Goal: Task Accomplishment & Management: Manage account settings

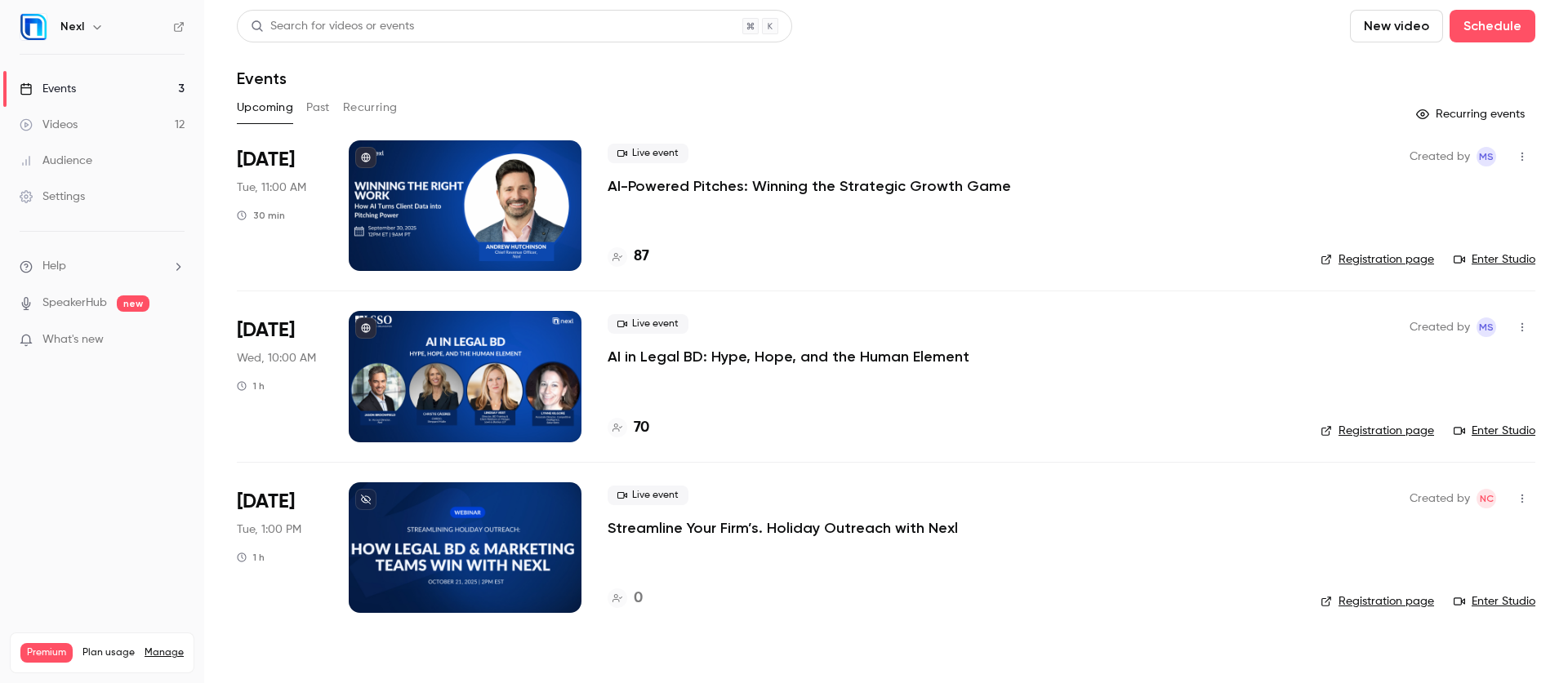
click at [62, 196] on div "Settings" at bounding box center [52, 196] width 65 height 16
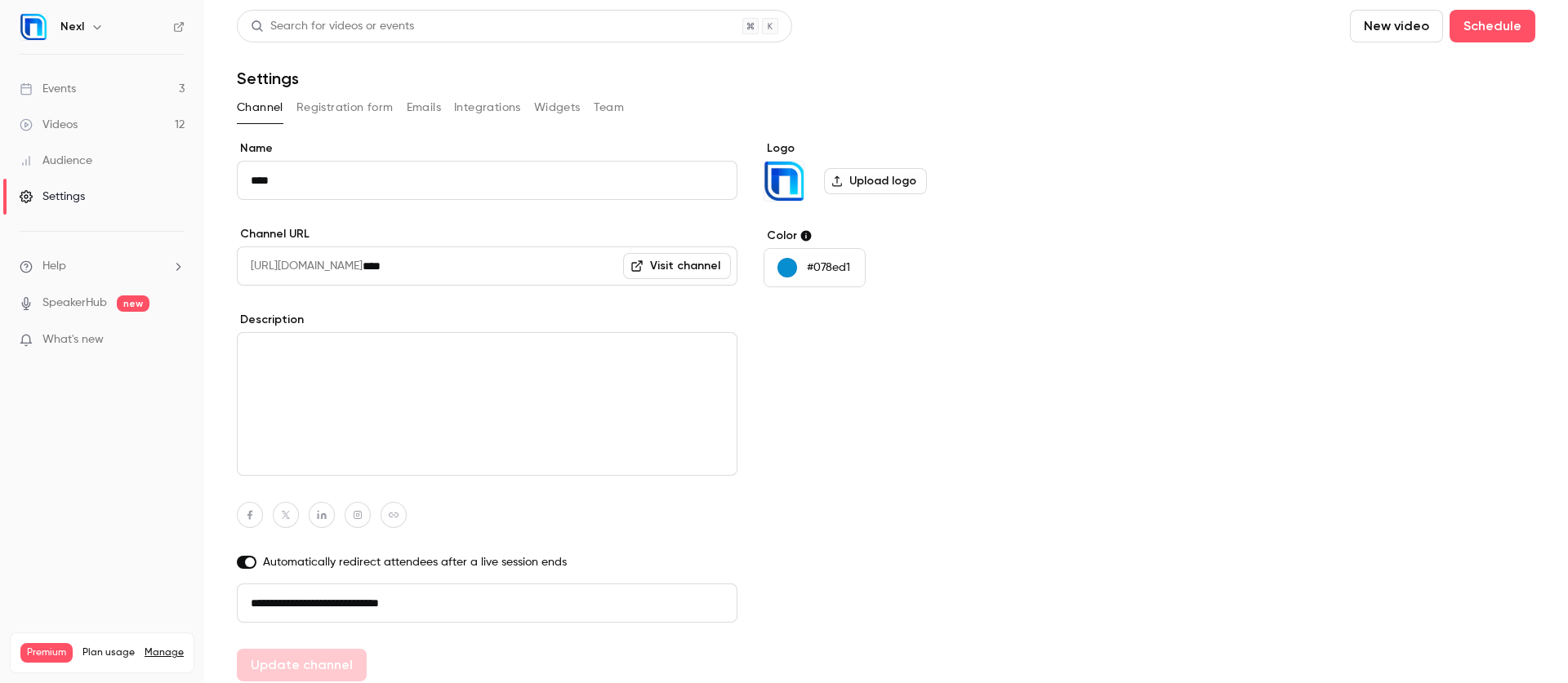
drag, startPoint x: 389, startPoint y: 602, endPoint x: 228, endPoint y: 589, distance: 161.5
click at [228, 589] on main "**********" at bounding box center [886, 341] width 1363 height 683
click at [54, 86] on div "Events" at bounding box center [48, 89] width 57 height 16
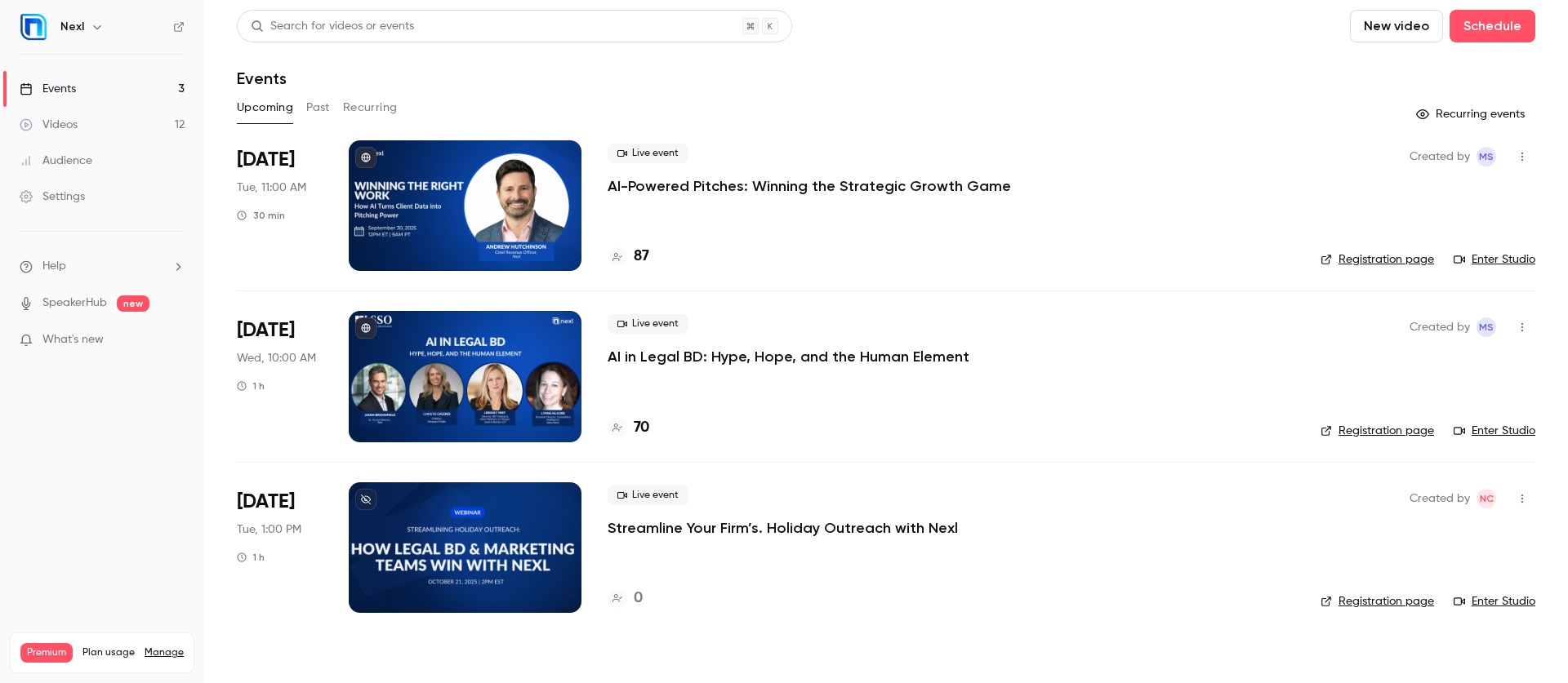
click at [1492, 259] on link "Enter Studio" at bounding box center [1494, 260] width 81 height 16
click at [717, 189] on p "AI-Powered Pitches: Winning the Strategic Growth Game" at bounding box center [809, 187] width 404 height 20
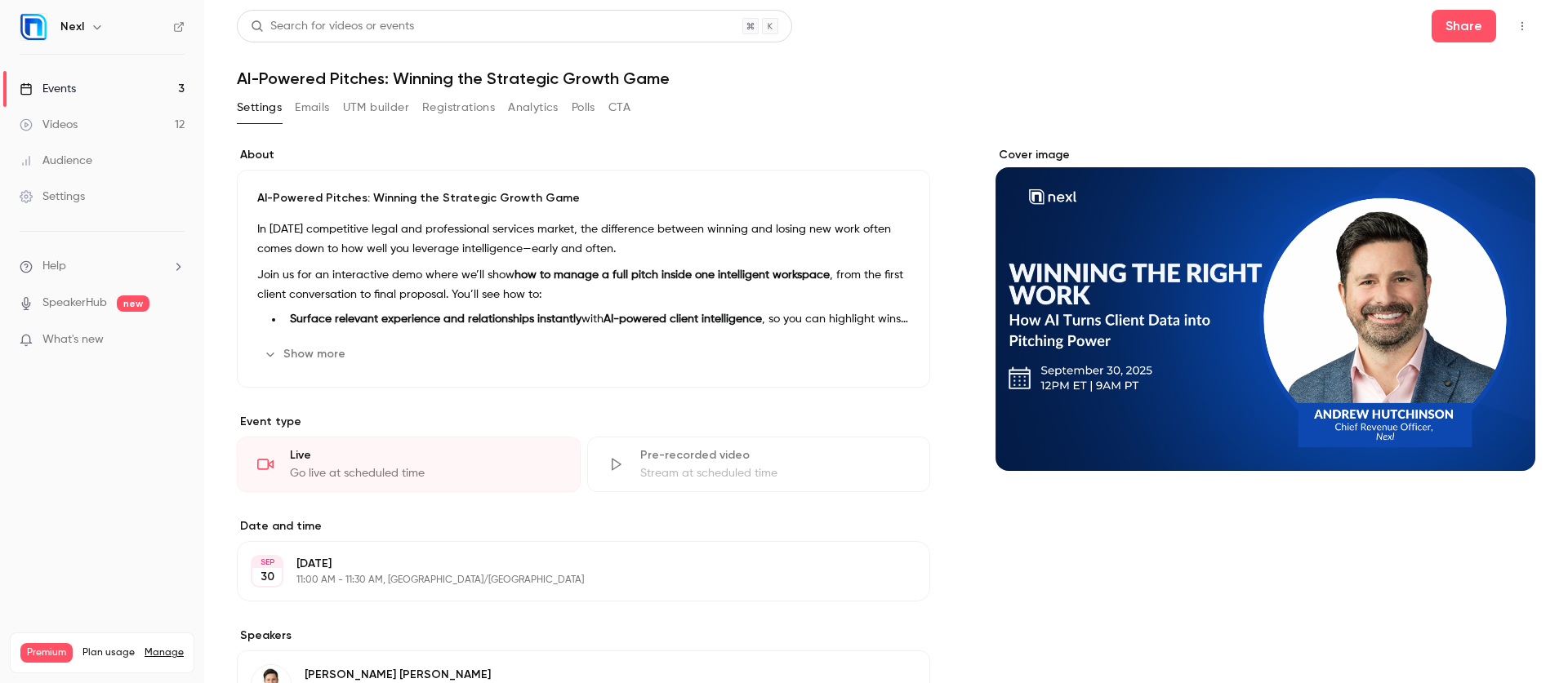
click at [334, 199] on p "AI-Powered Pitches: Winning the Strategic Growth Game" at bounding box center [583, 198] width 652 height 16
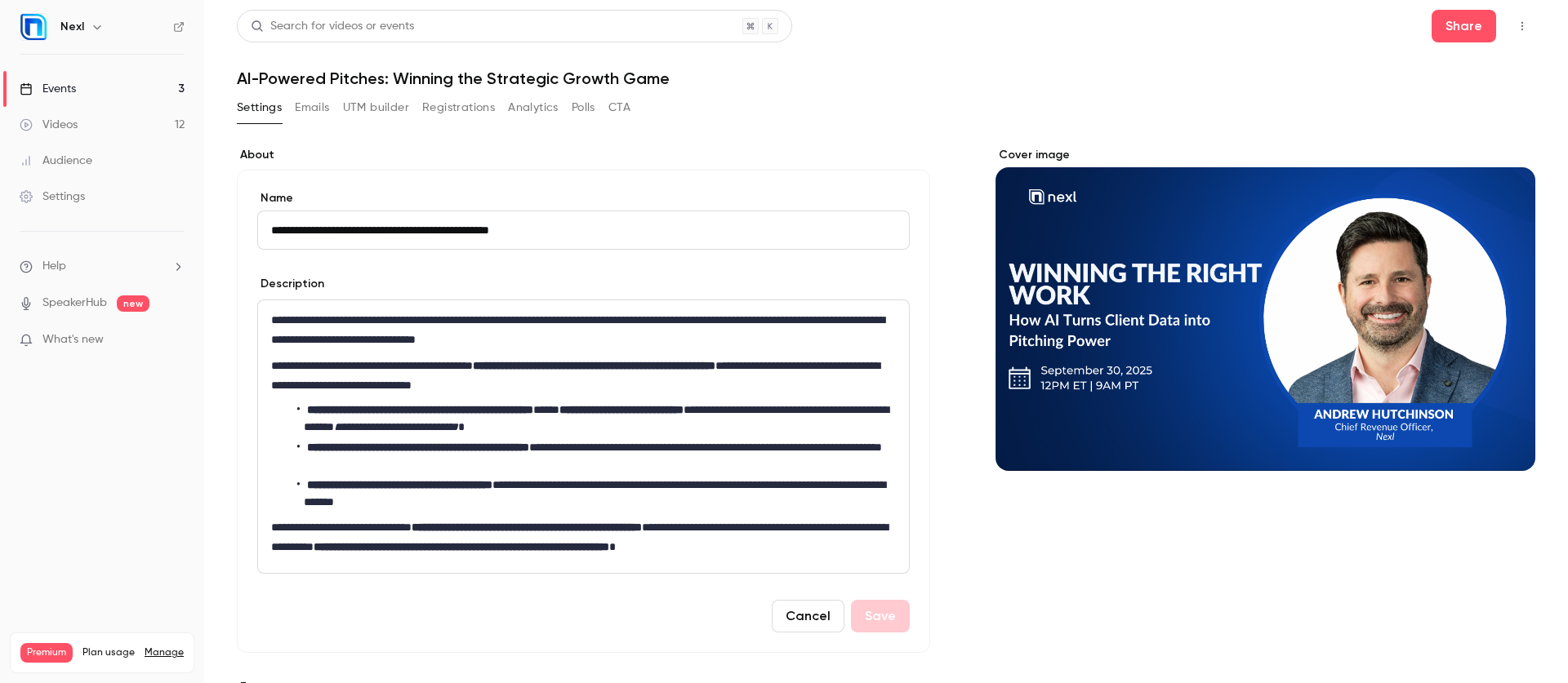
drag, startPoint x: 613, startPoint y: 227, endPoint x: 251, endPoint y: 206, distance: 362.6
click at [251, 206] on div "**********" at bounding box center [583, 412] width 693 height 483
type input "*"
type input "**********"
click at [869, 617] on button "Save" at bounding box center [881, 616] width 59 height 33
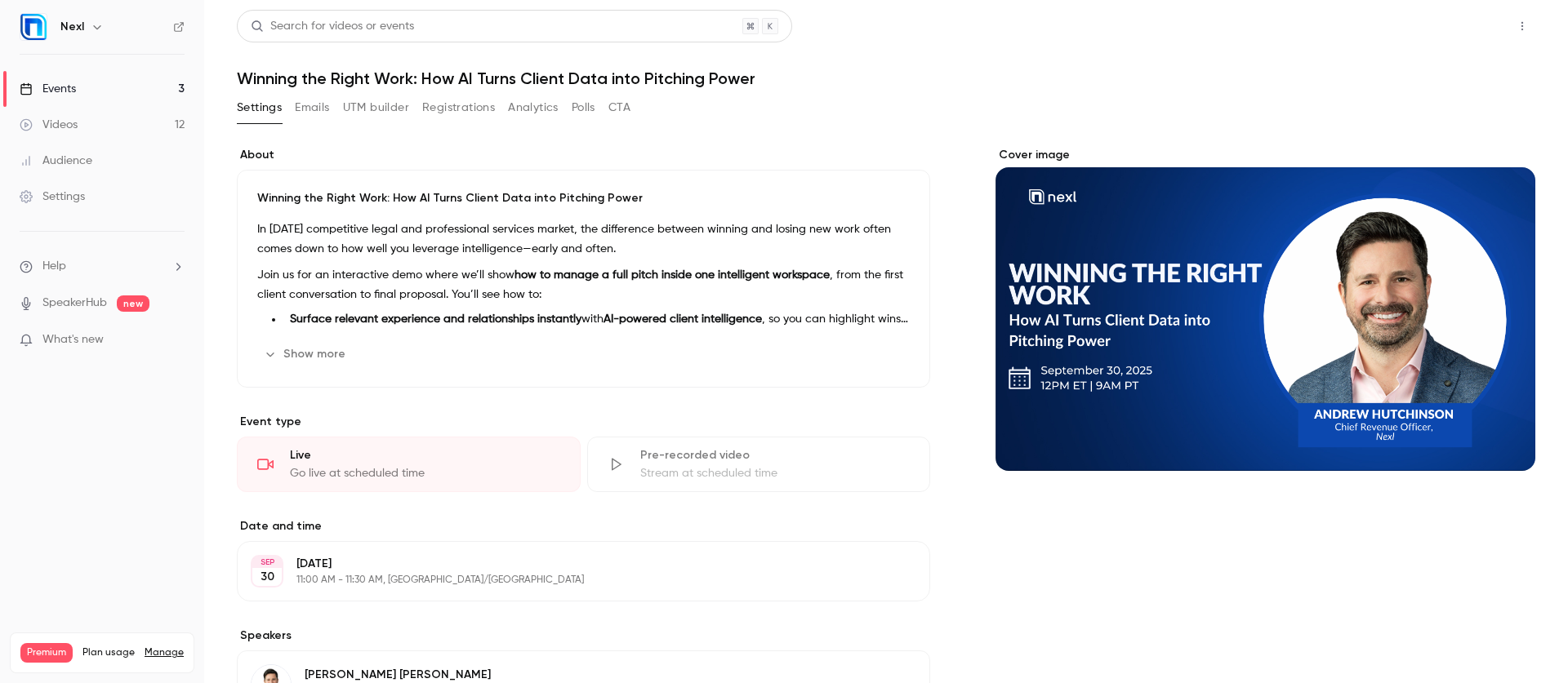
click at [1462, 37] on button "Share" at bounding box center [1464, 26] width 64 height 33
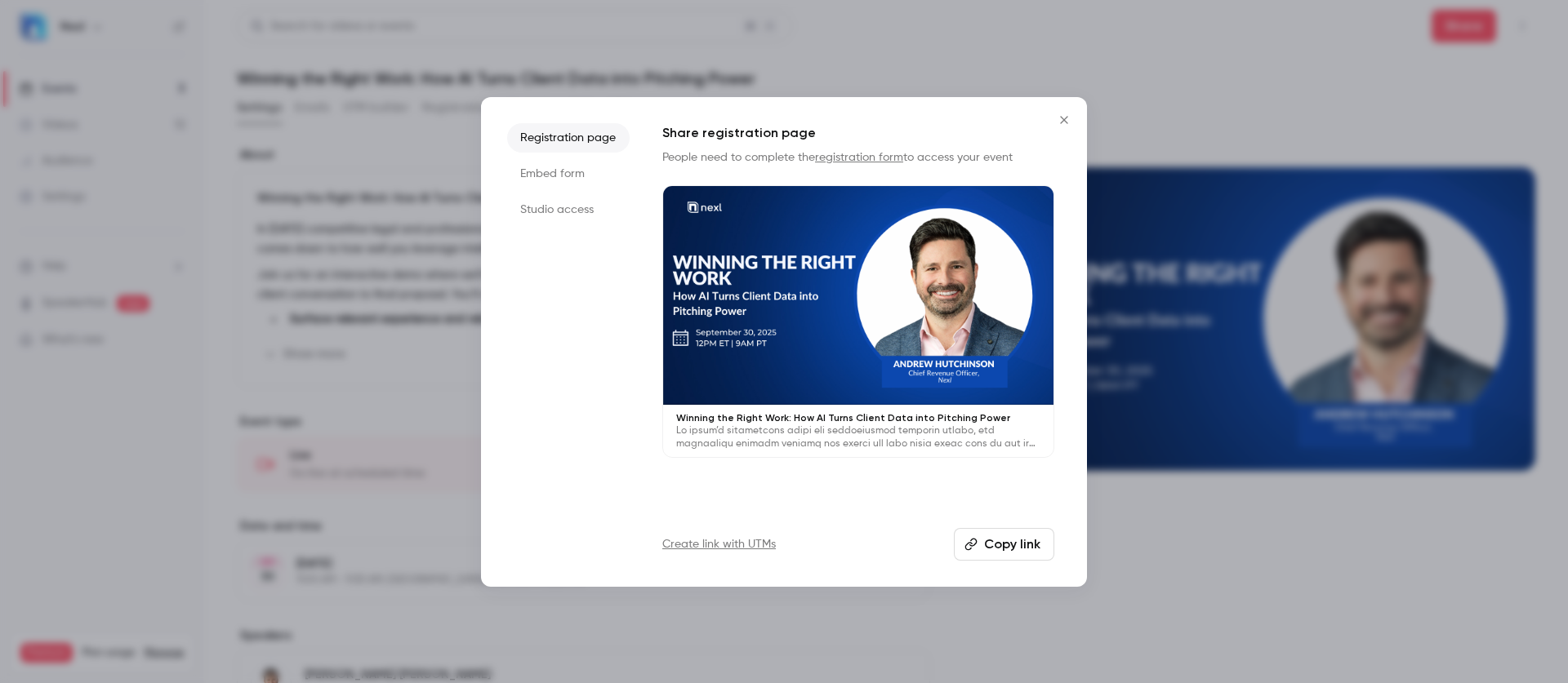
click at [591, 201] on li "Studio access" at bounding box center [568, 210] width 123 height 30
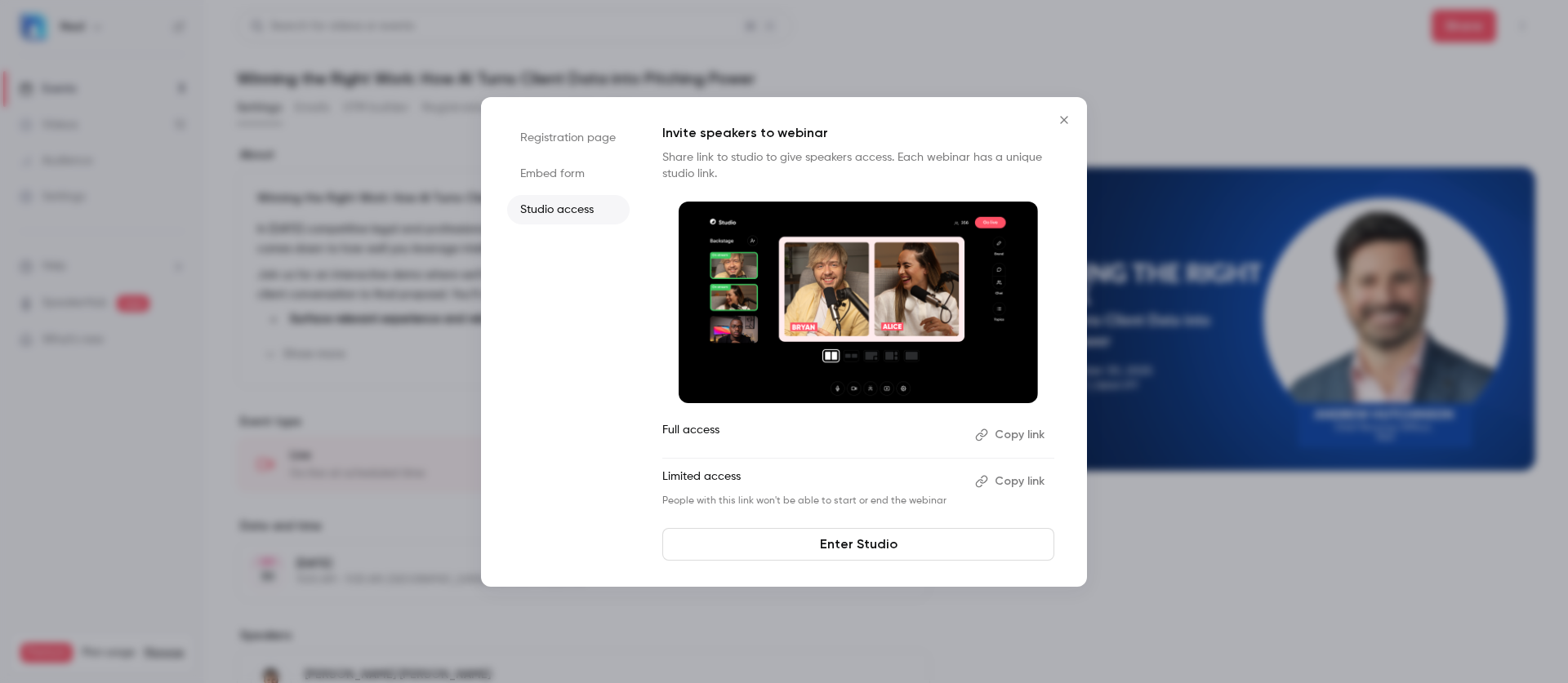
click at [989, 435] on button "Copy link" at bounding box center [1011, 435] width 86 height 26
click at [1068, 108] on button "Close" at bounding box center [1064, 120] width 33 height 33
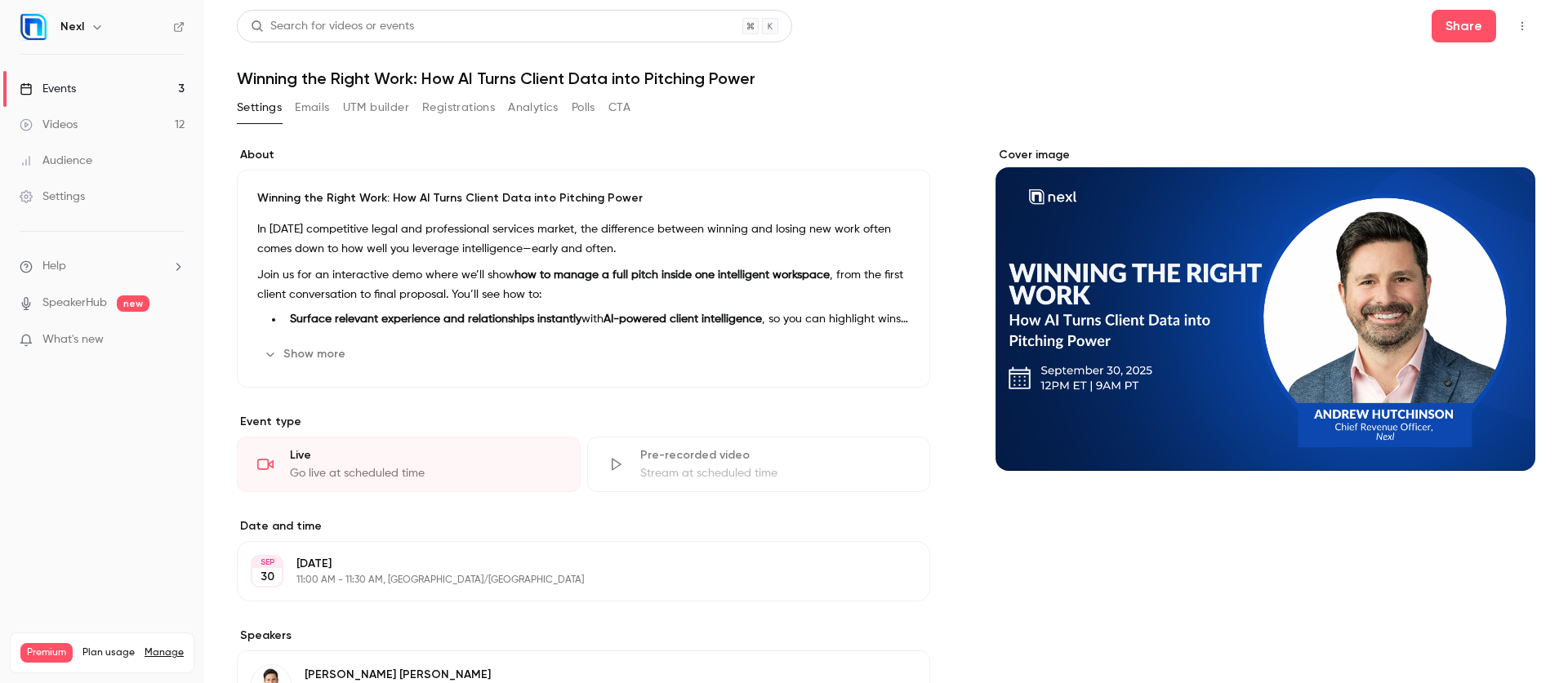
click at [284, 355] on button "Show more" at bounding box center [306, 354] width 98 height 26
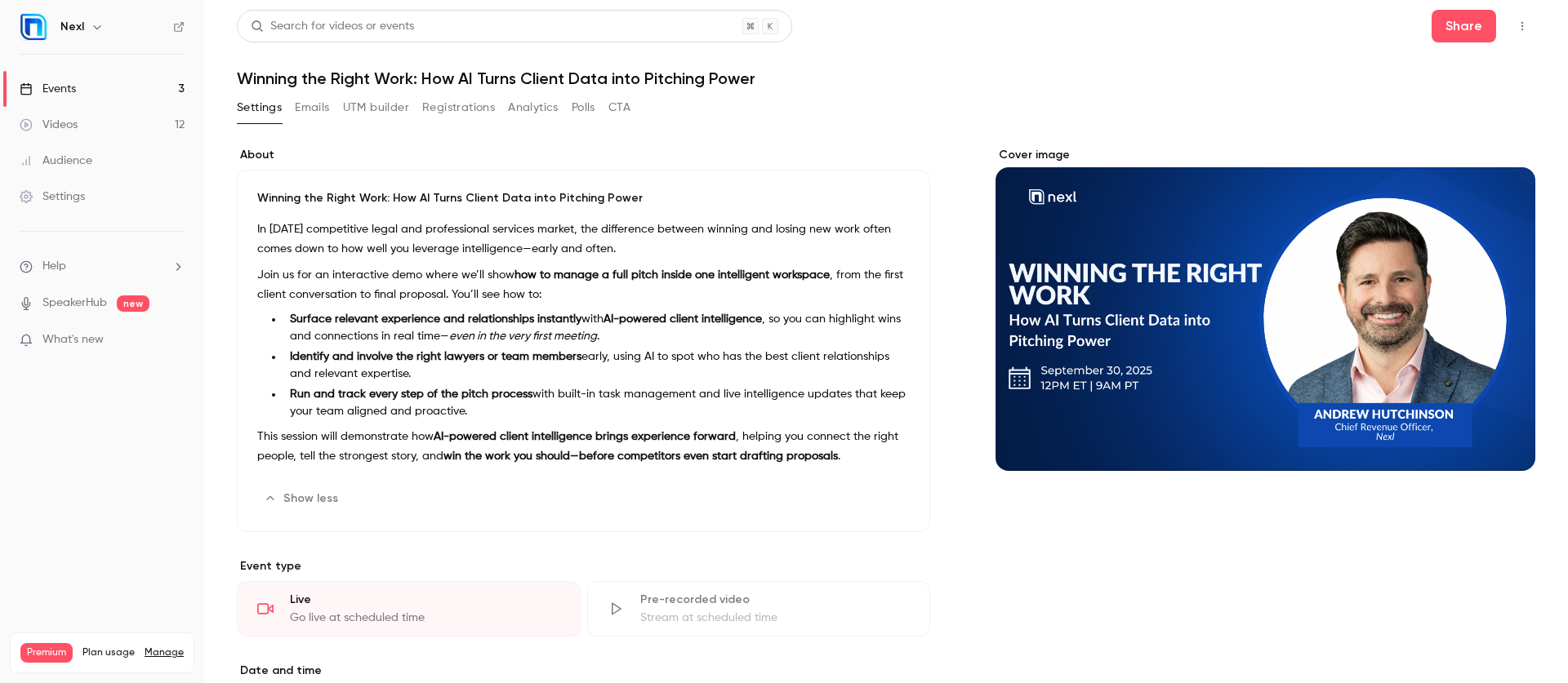
click at [257, 229] on p "In [DATE] competitive legal and professional services market, the difference be…" at bounding box center [583, 239] width 652 height 39
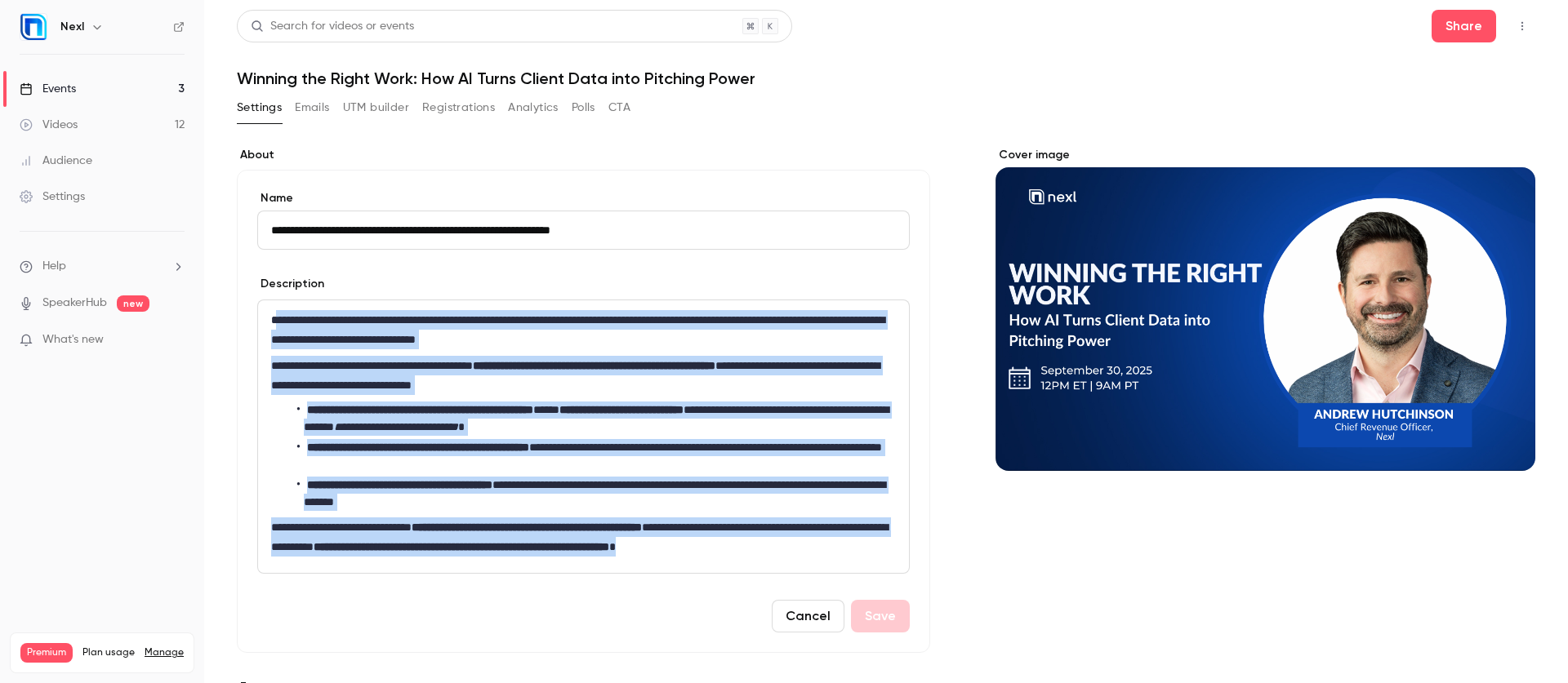
drag, startPoint x: 273, startPoint y: 316, endPoint x: 909, endPoint y: 549, distance: 677.3
click at [909, 549] on div "**********" at bounding box center [583, 412] width 693 height 483
copy div "**********"
click at [62, 185] on link "Settings" at bounding box center [102, 196] width 204 height 36
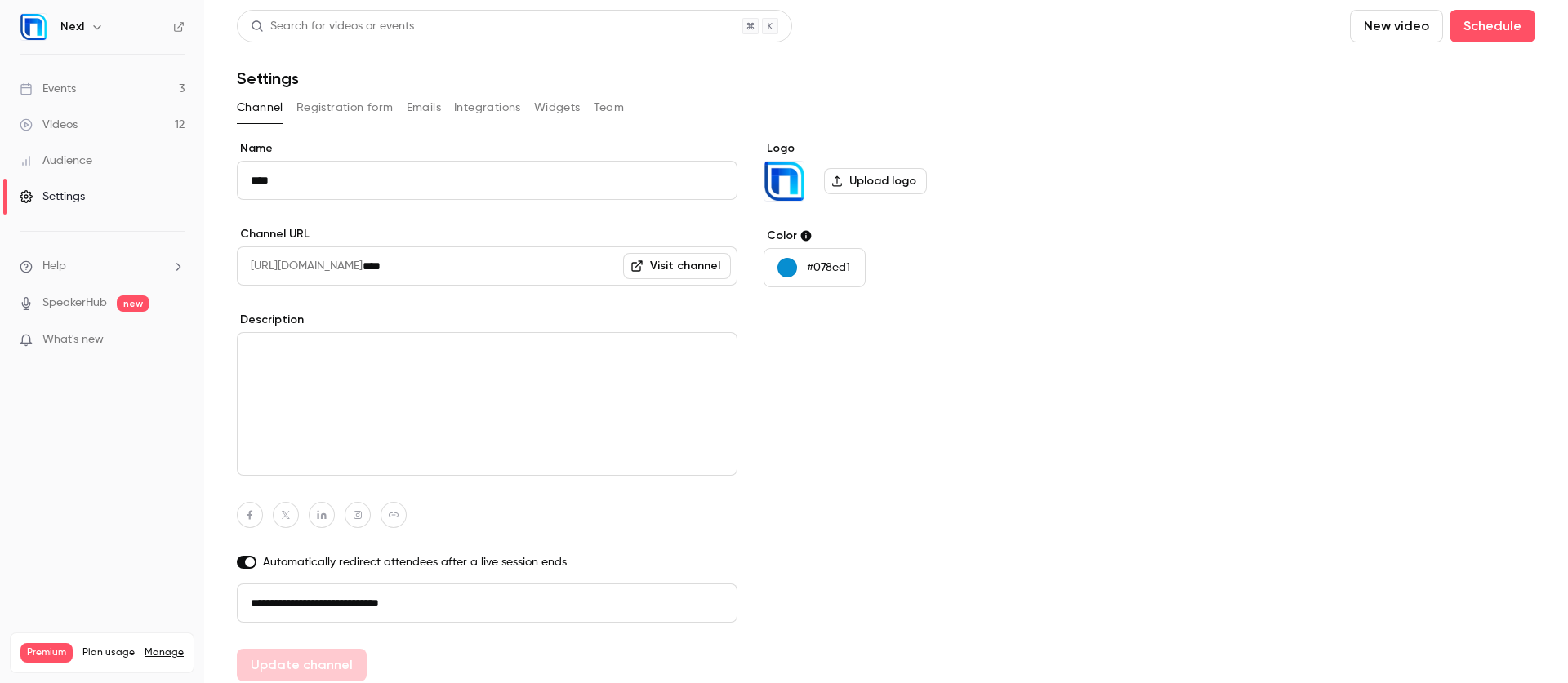
drag, startPoint x: 419, startPoint y: 587, endPoint x: 297, endPoint y: 579, distance: 122.3
click at [297, 579] on div "**********" at bounding box center [487, 588] width 501 height 68
click at [96, 77] on link "Events 3" at bounding box center [102, 89] width 204 height 36
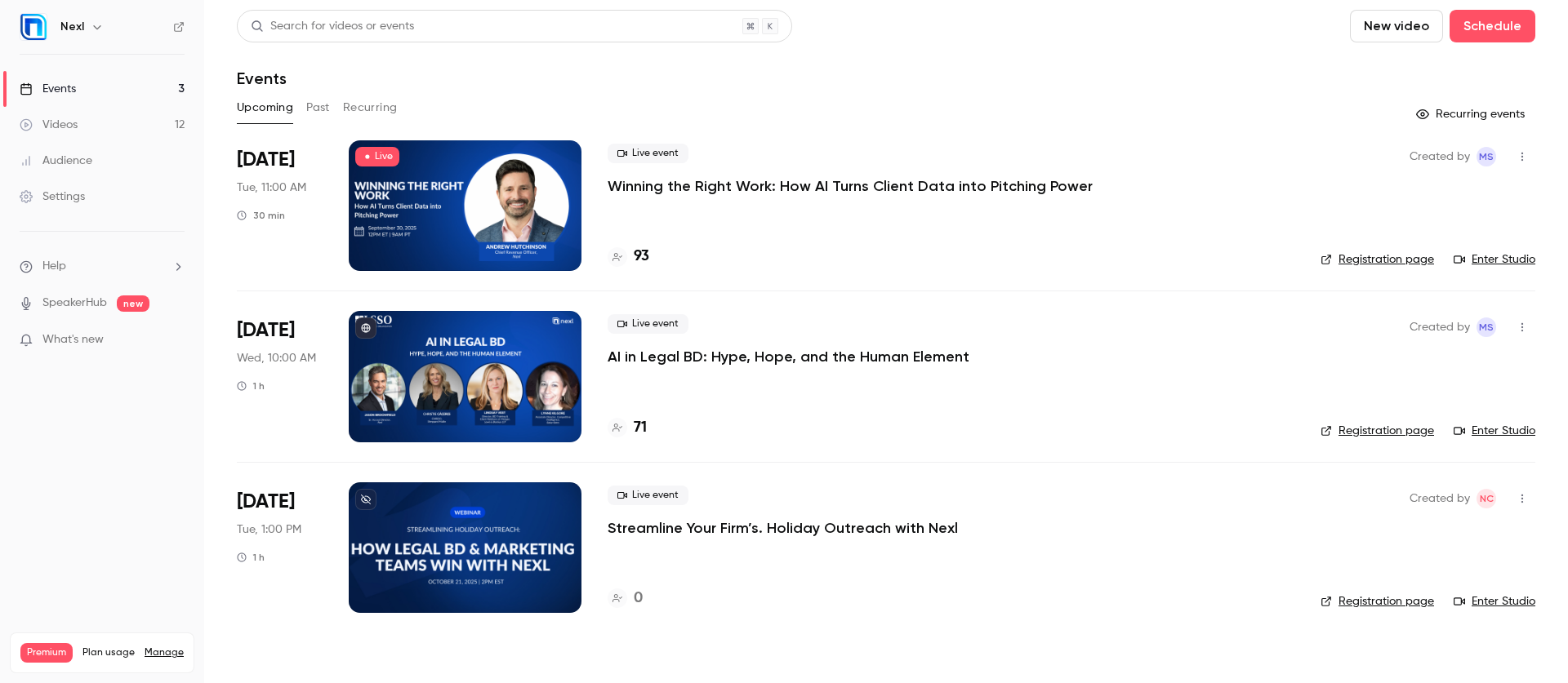
click at [649, 183] on p "Winning the Right Work: How AI Turns Client Data into Pitching Power" at bounding box center [850, 187] width 485 height 20
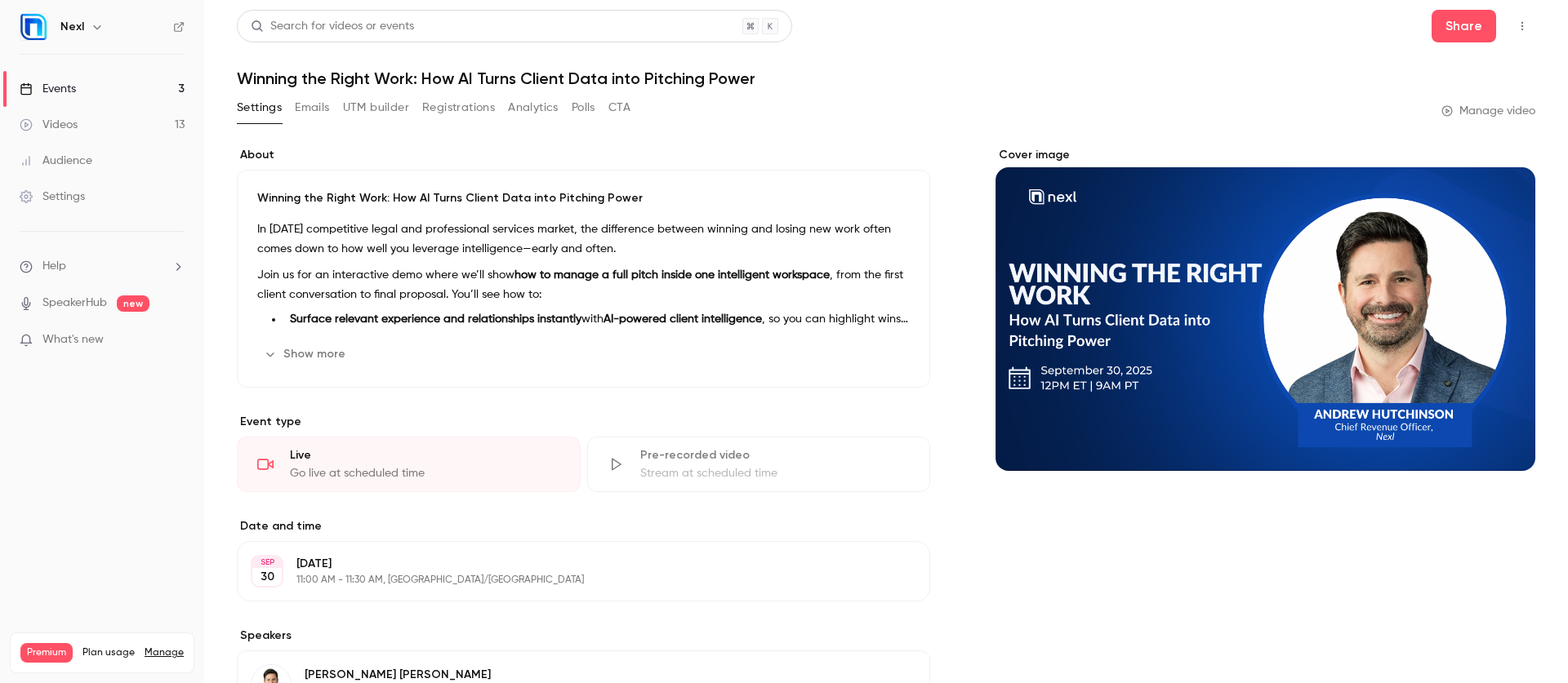
click at [474, 109] on button "Registrations" at bounding box center [458, 108] width 72 height 26
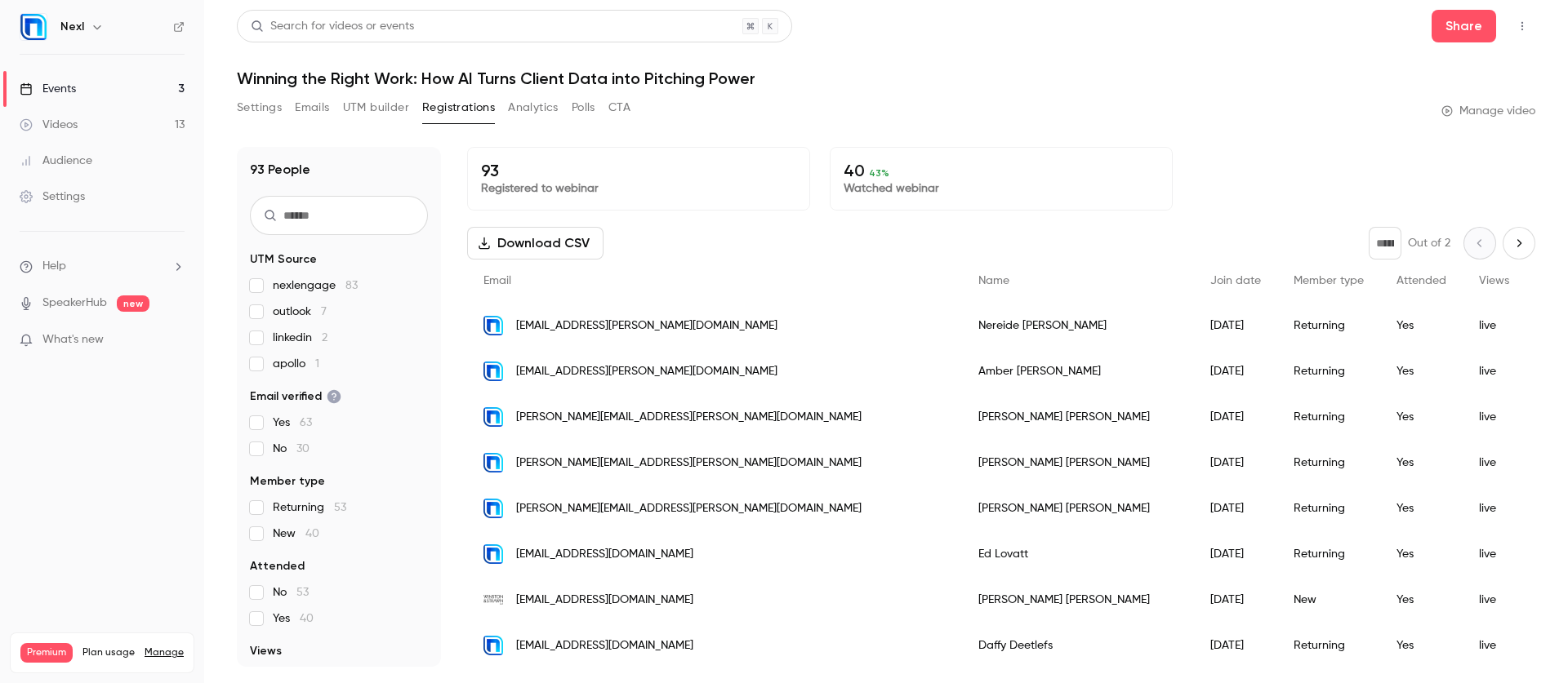
click at [333, 213] on input "text" at bounding box center [339, 215] width 178 height 39
type input "****"
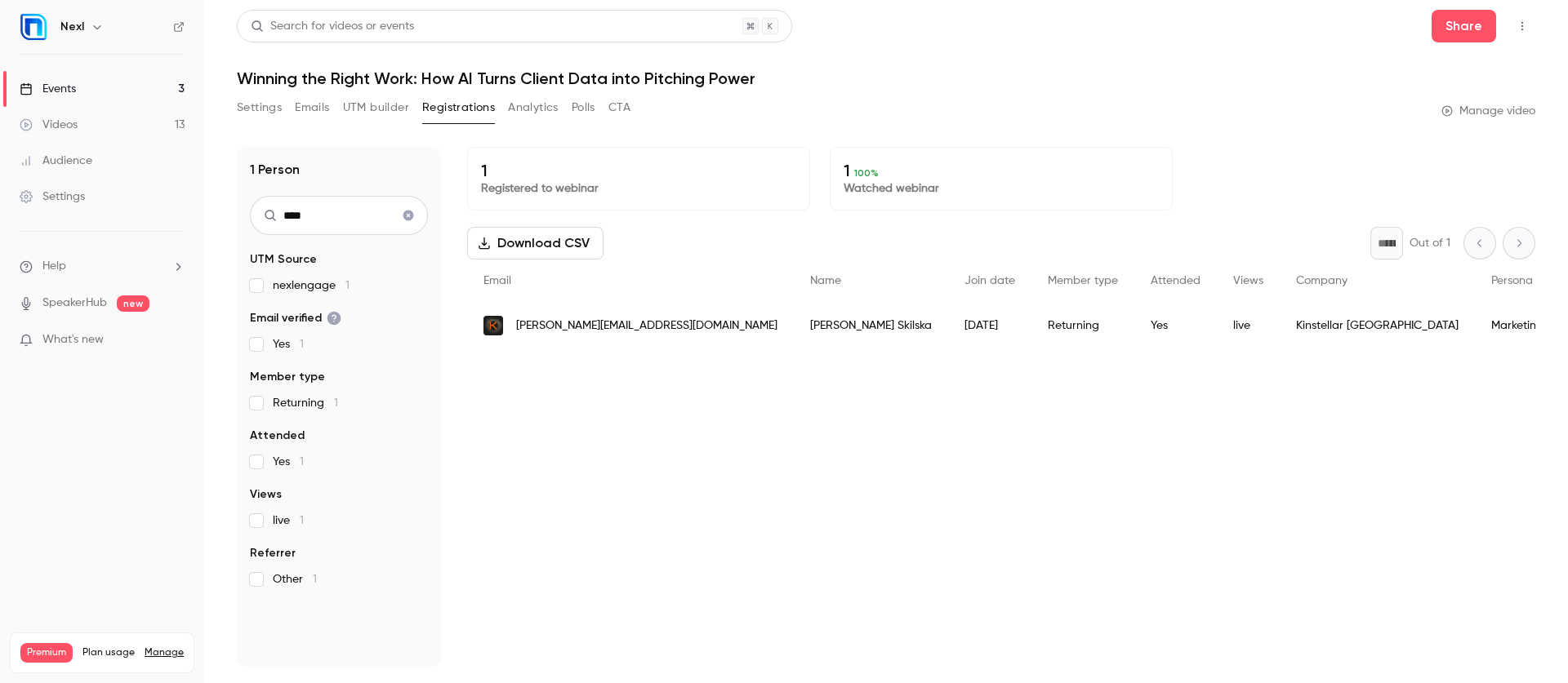
click at [561, 327] on span "[PERSON_NAME][EMAIL_ADDRESS][DOMAIN_NAME]" at bounding box center [647, 325] width 261 height 17
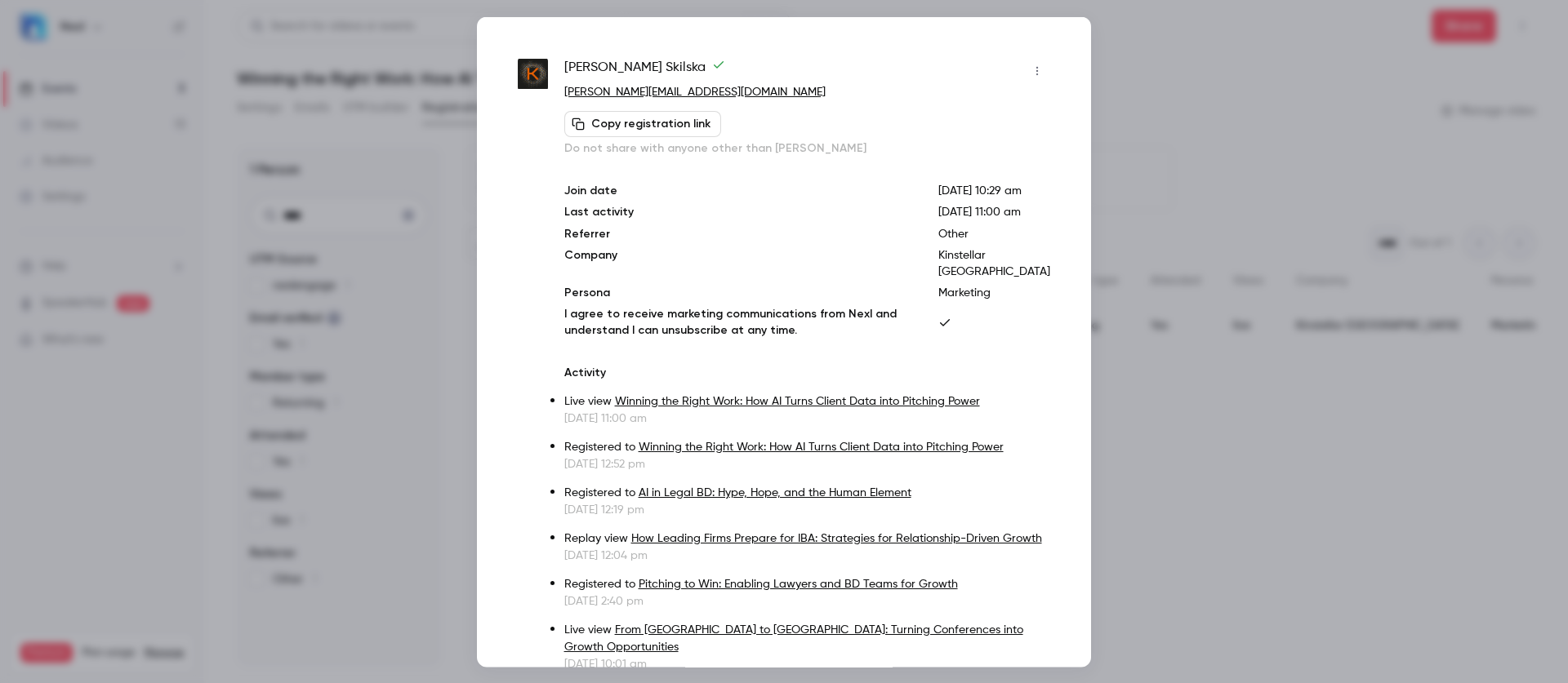
click at [91, 102] on div at bounding box center [784, 341] width 1568 height 683
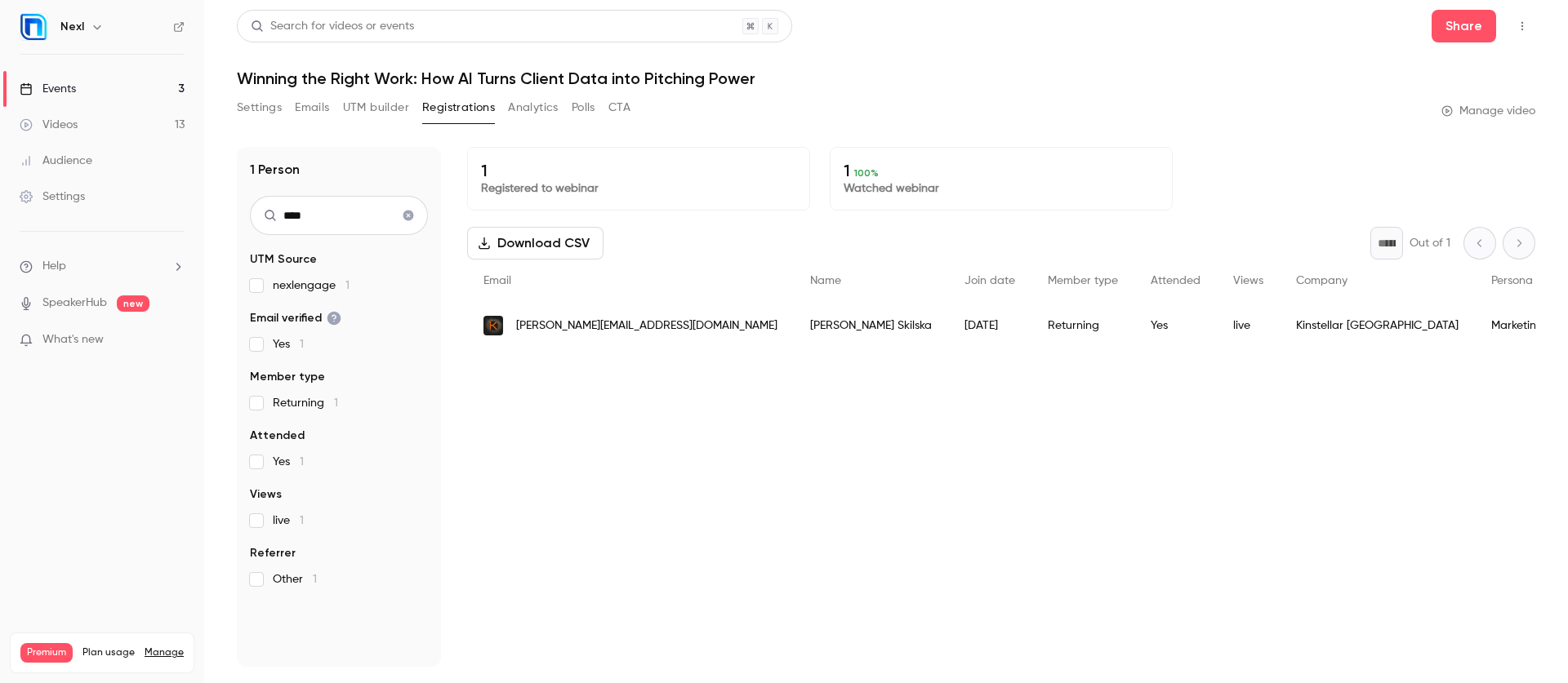
click at [59, 90] on div "Events" at bounding box center [48, 89] width 57 height 16
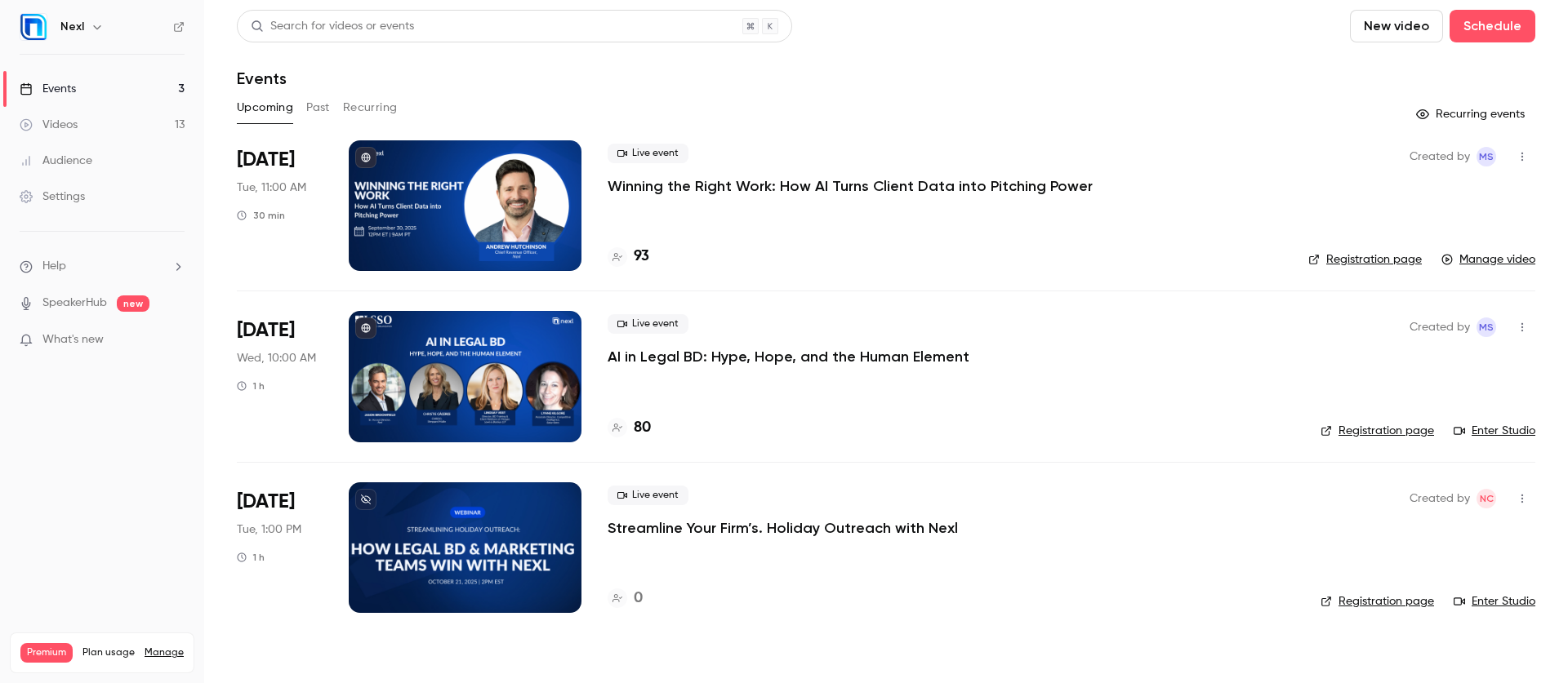
click at [321, 102] on button "Past" at bounding box center [317, 108] width 24 height 26
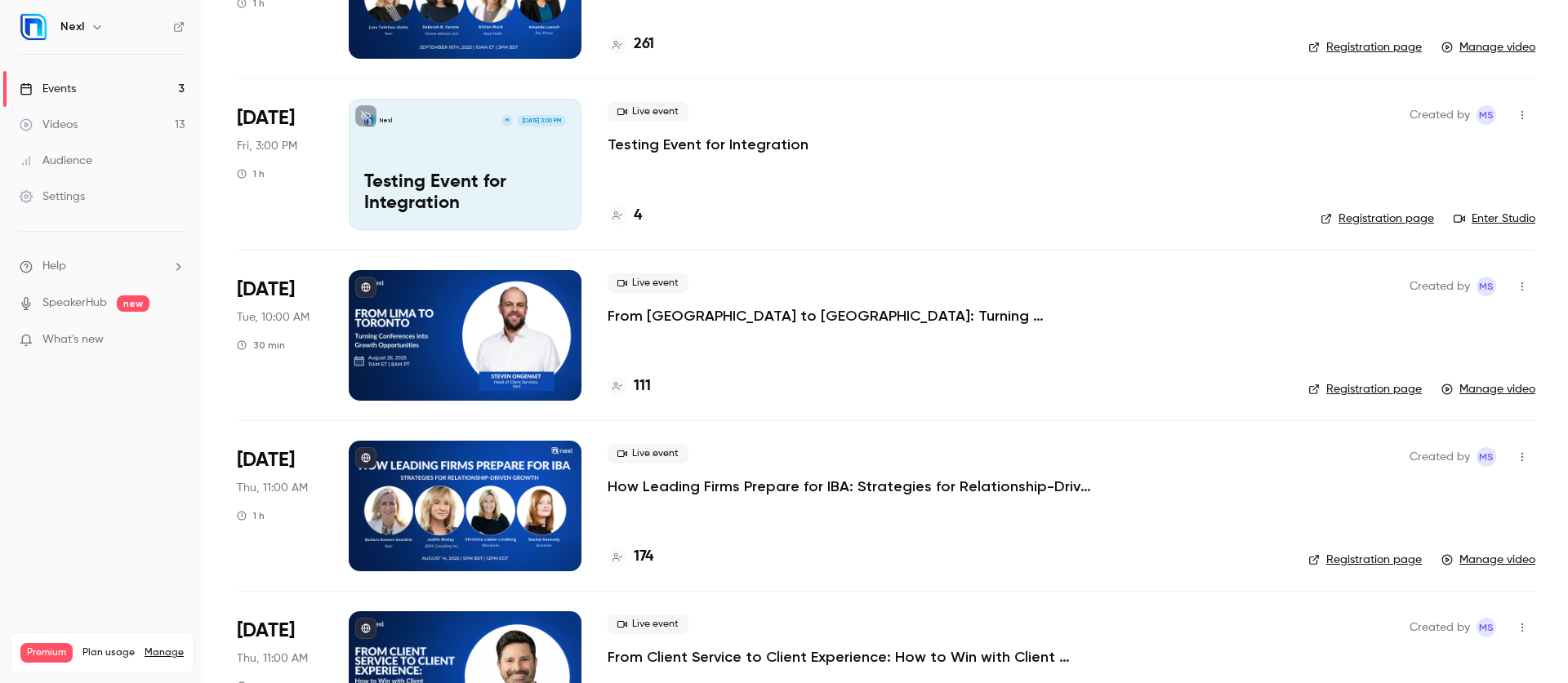
scroll to position [247, 0]
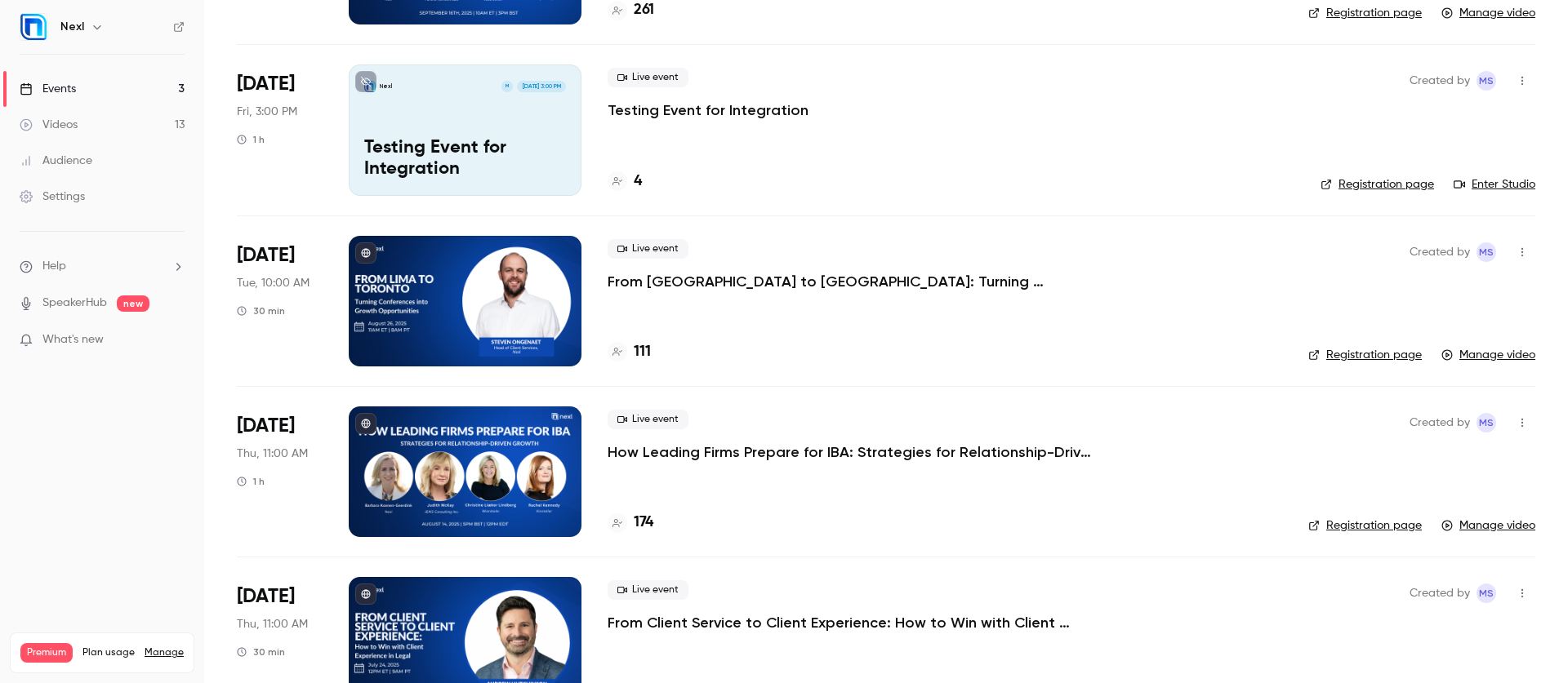
click at [134, 97] on link "Events 3" at bounding box center [102, 89] width 204 height 36
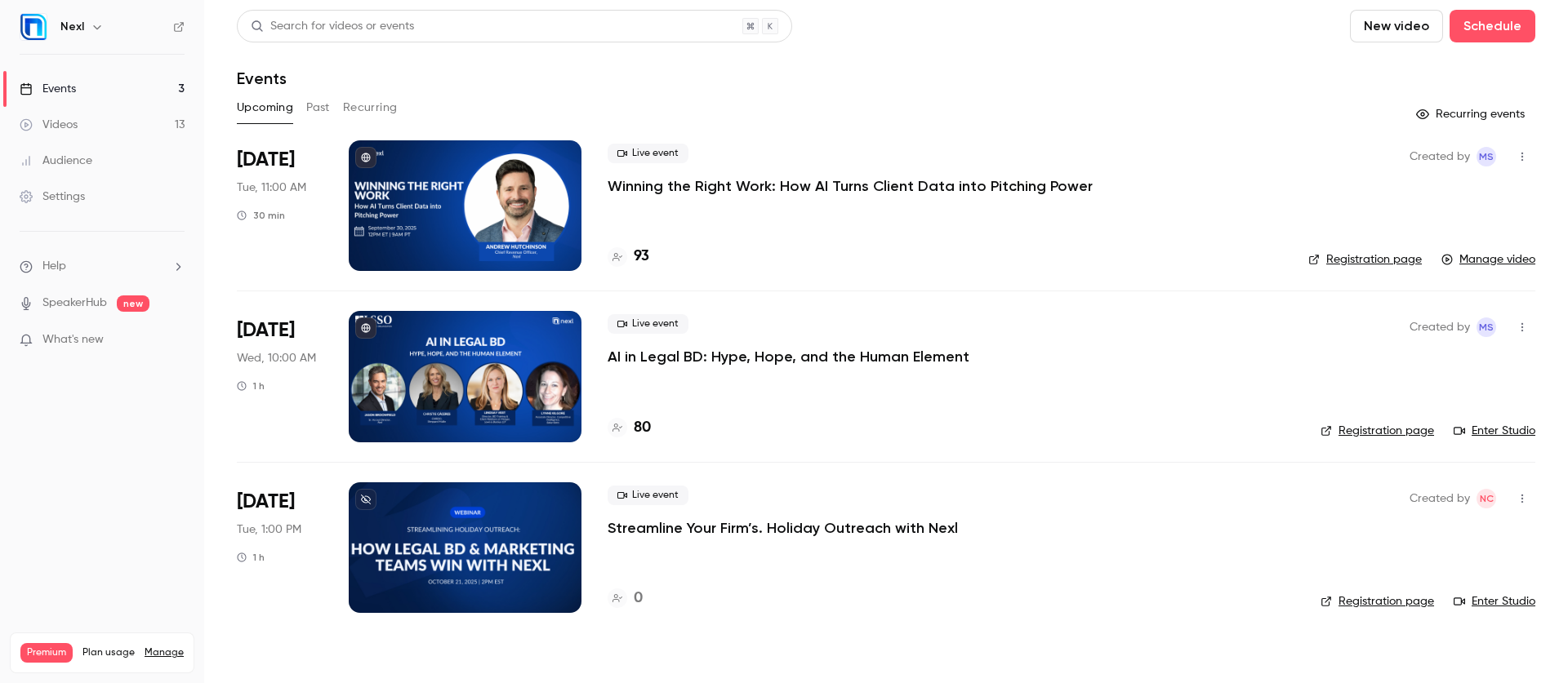
click at [721, 358] on p "AI in Legal BD: Hype, Hope, and the Human Element" at bounding box center [789, 357] width 362 height 20
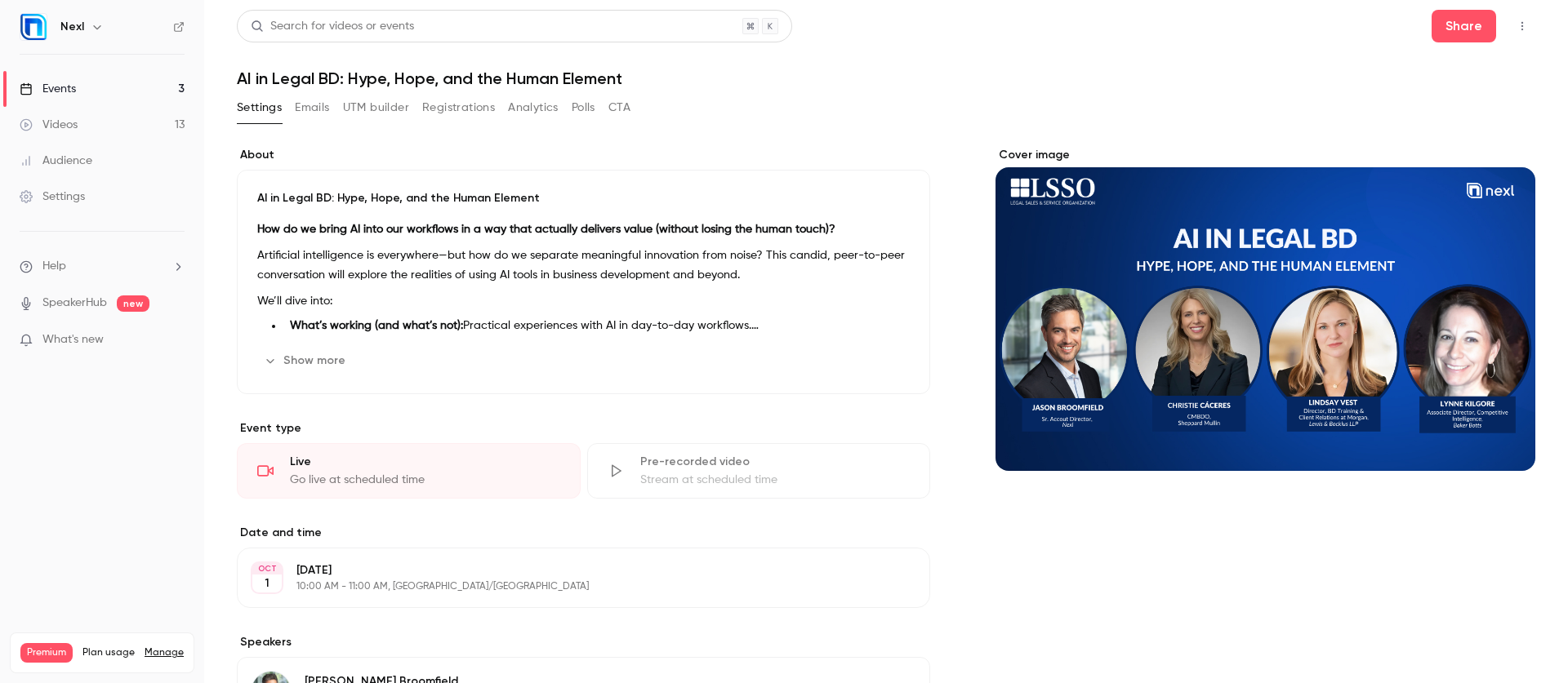
click at [473, 105] on button "Registrations" at bounding box center [458, 108] width 72 height 26
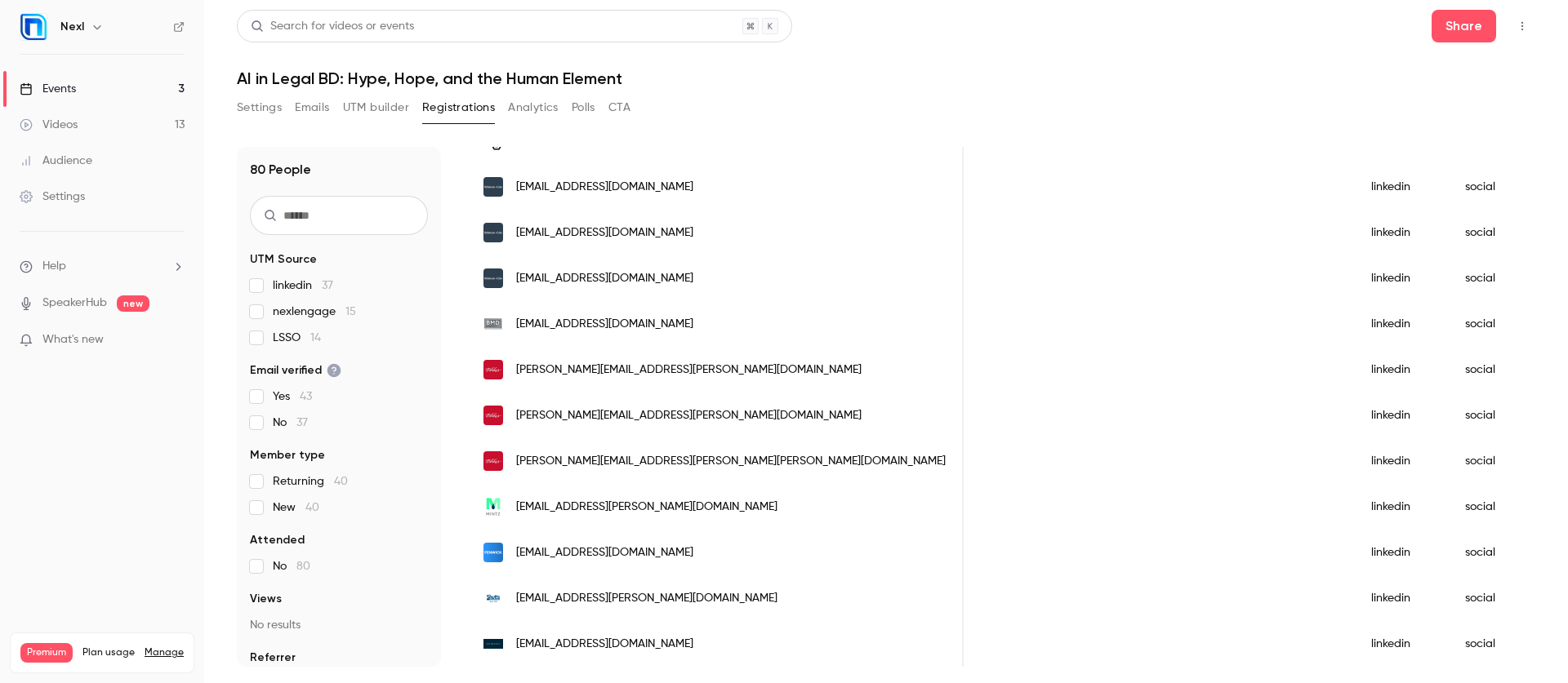
scroll to position [0, 1433]
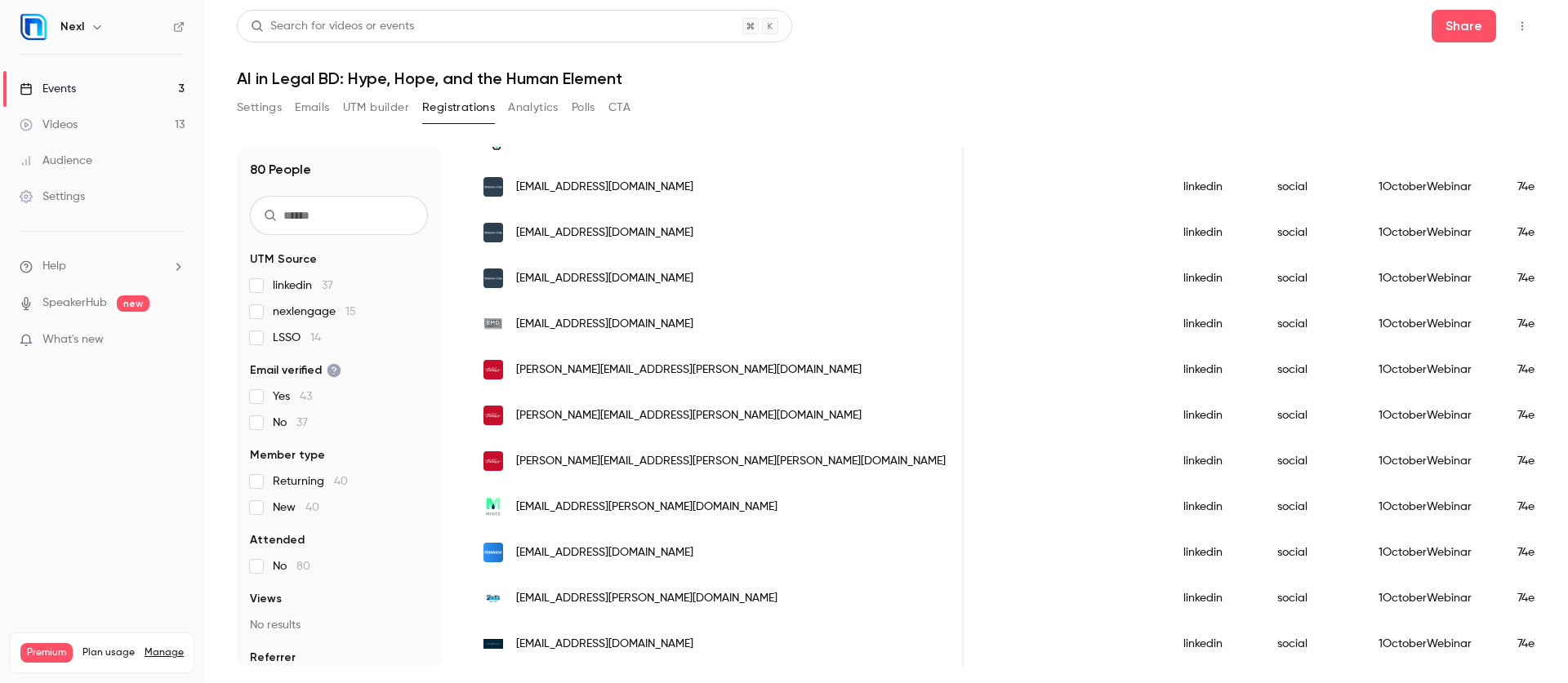
drag, startPoint x: 904, startPoint y: 666, endPoint x: 1574, endPoint y: 639, distance: 670.5
click at [1567, 639] on html "Nexl Events 3 Videos 13 Audience Settings Help SpeakerHub new What's new Premiu…" at bounding box center [784, 341] width 1568 height 683
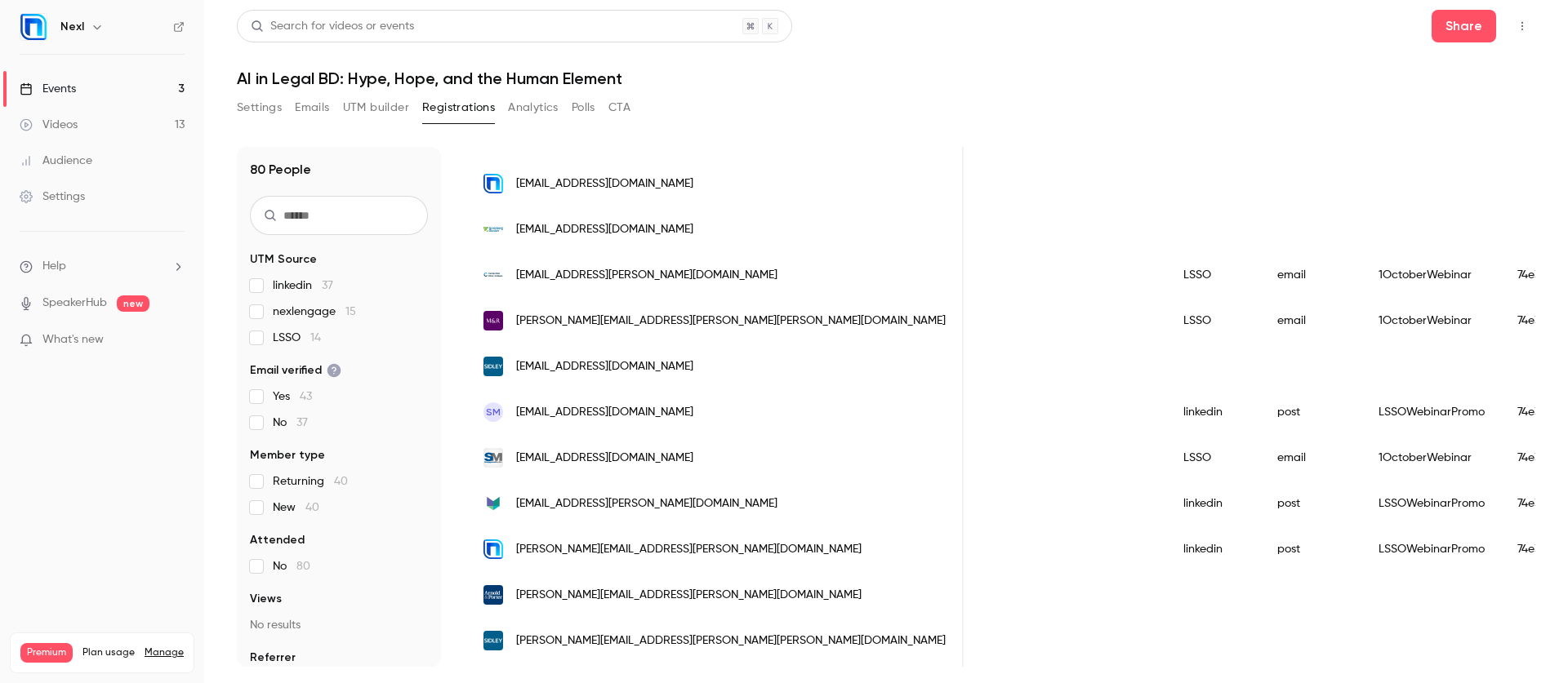
scroll to position [0, 0]
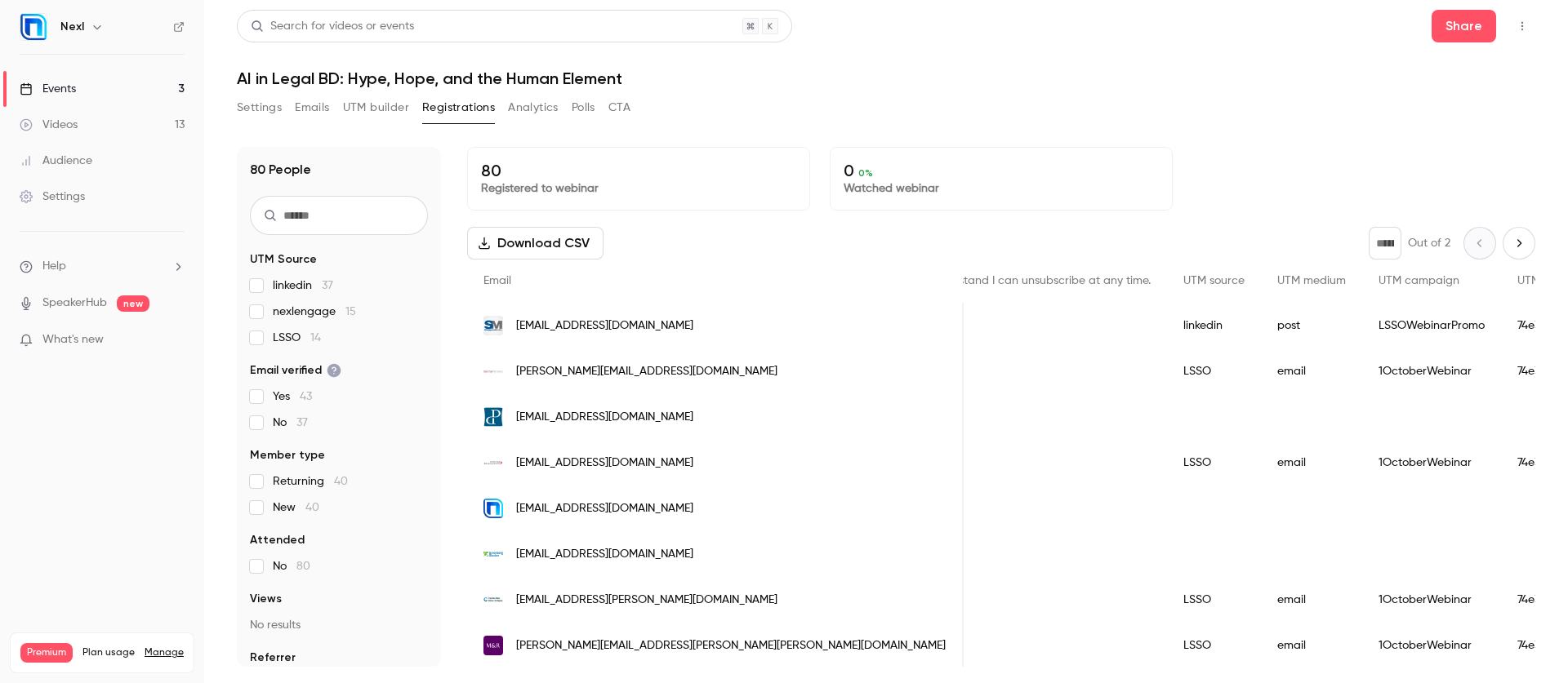
click at [71, 83] on div "Events" at bounding box center [48, 89] width 57 height 16
